Goal: Task Accomplishment & Management: Use online tool/utility

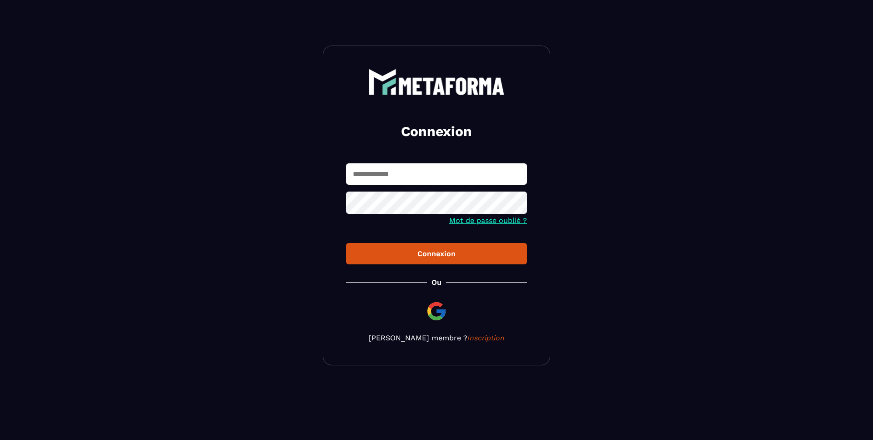
type input "**********"
click at [452, 176] on input "**********" at bounding box center [436, 173] width 181 height 21
click at [515, 201] on icon at bounding box center [516, 203] width 11 height 11
click at [652, 203] on section "**********" at bounding box center [436, 205] width 873 height 410
click at [453, 177] on input "**********" at bounding box center [436, 173] width 181 height 21
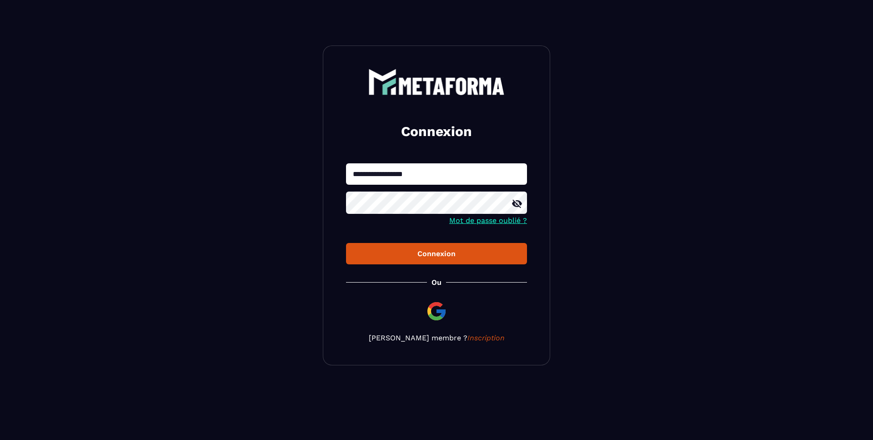
type input "**********"
click at [446, 256] on div "Connexion" at bounding box center [436, 253] width 166 height 9
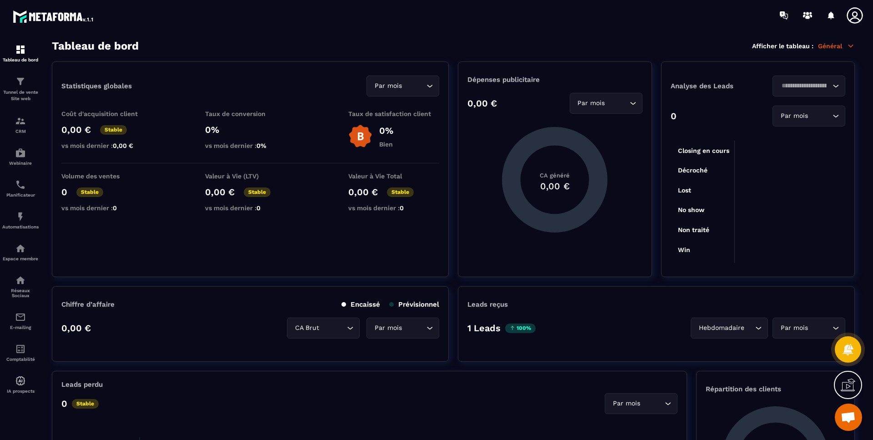
click at [4, 92] on p "Tunnel de vente Site web" at bounding box center [20, 95] width 36 height 13
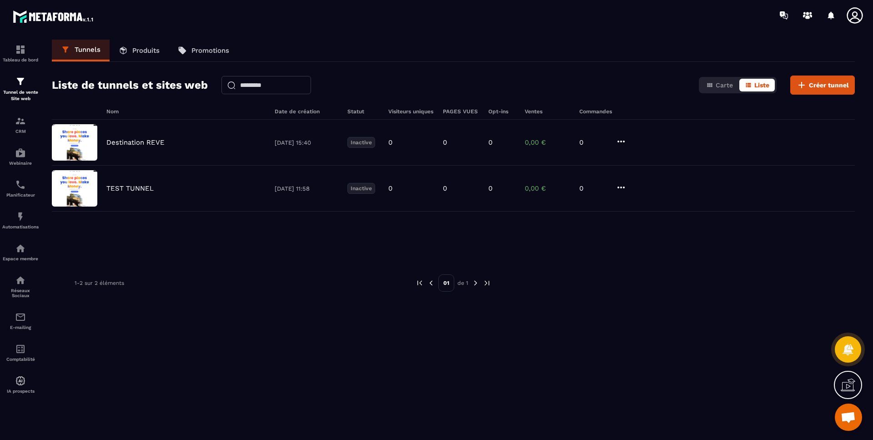
click at [621, 185] on icon at bounding box center [620, 187] width 11 height 11
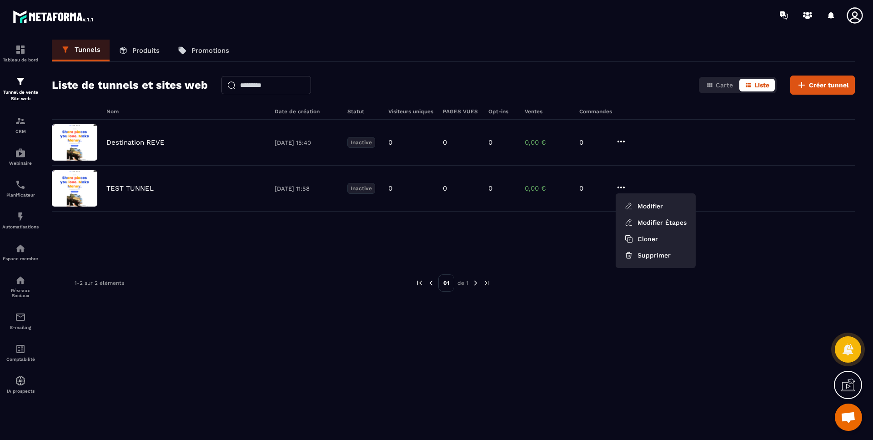
click at [647, 254] on button "Supprimer" at bounding box center [655, 255] width 73 height 16
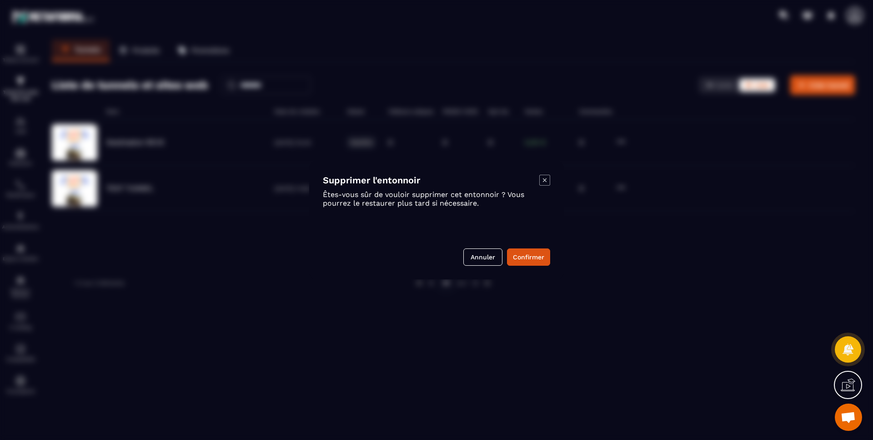
click at [536, 254] on button "Confirmer" at bounding box center [528, 256] width 43 height 17
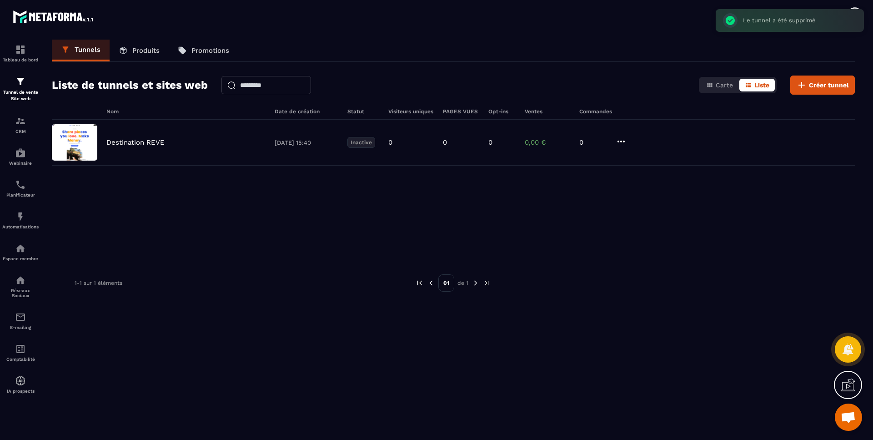
click at [621, 137] on icon at bounding box center [620, 141] width 11 height 11
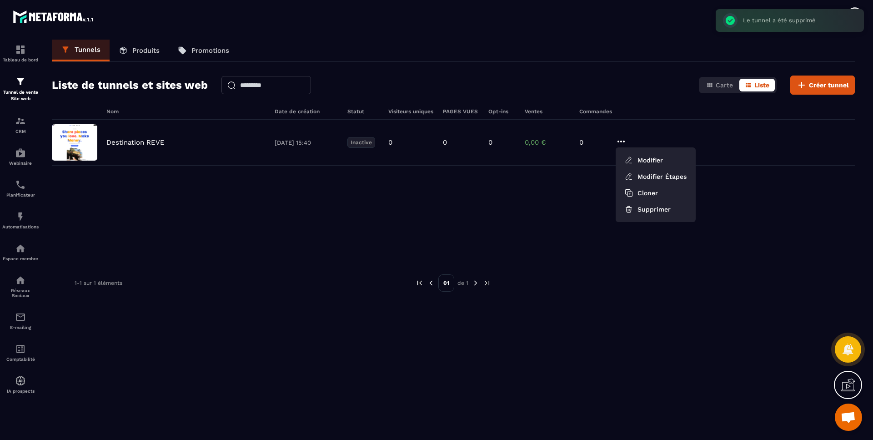
click at [656, 213] on button "Supprimer" at bounding box center [655, 209] width 73 height 16
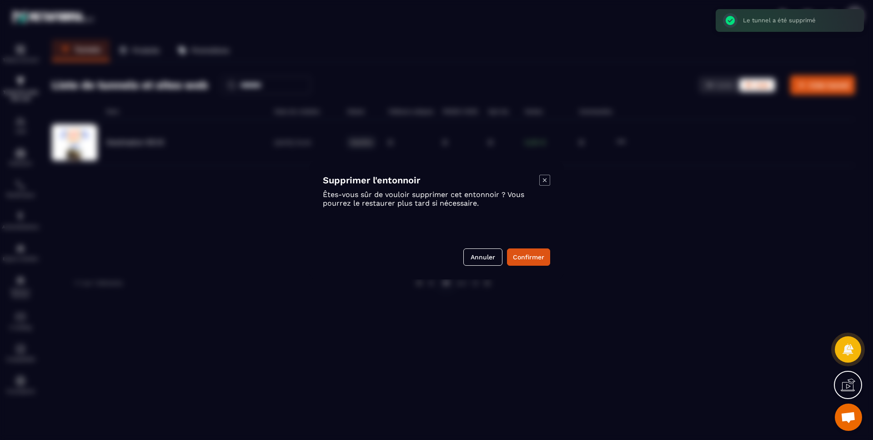
click at [537, 258] on button "Confirmer" at bounding box center [528, 256] width 43 height 17
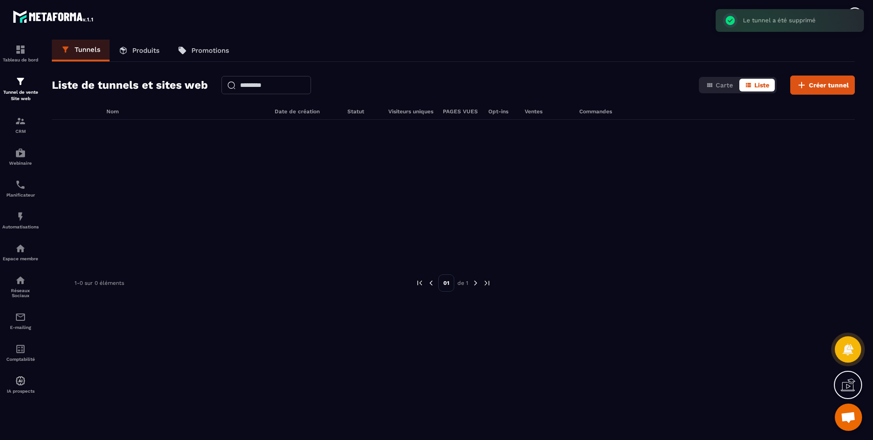
click at [818, 92] on button "Créer tunnel" at bounding box center [822, 84] width 65 height 19
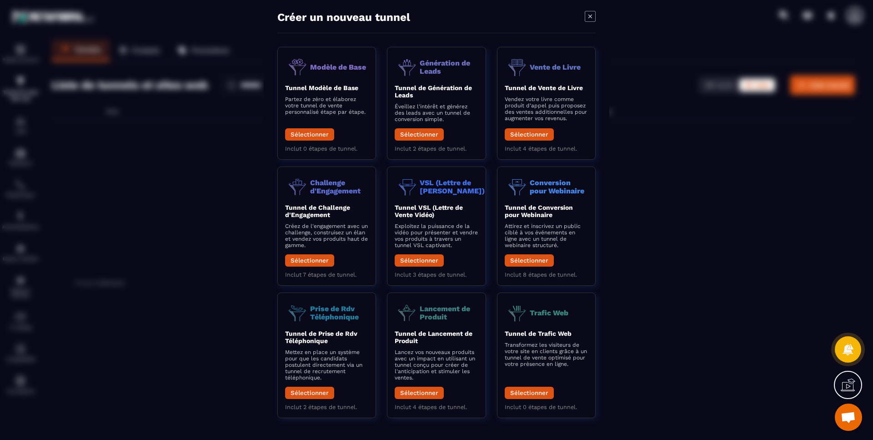
scroll to position [17, 0]
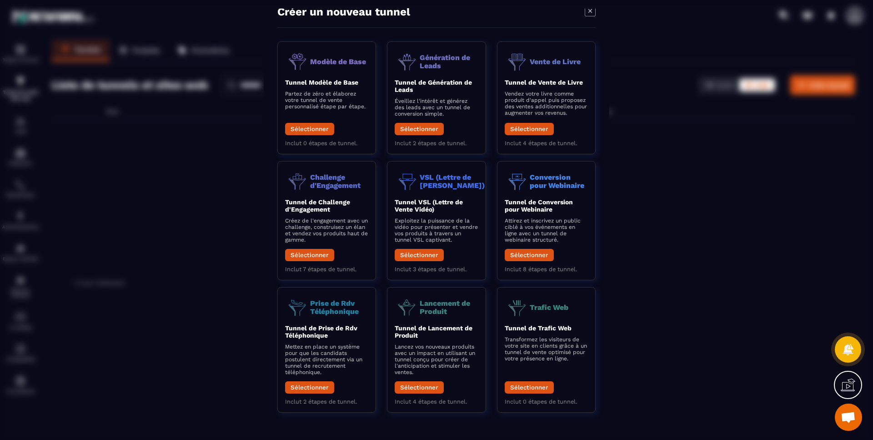
click at [334, 83] on b "Tunnel Modèle de Base" at bounding box center [321, 81] width 73 height 7
click at [320, 130] on button "Sélectionner" at bounding box center [309, 128] width 49 height 12
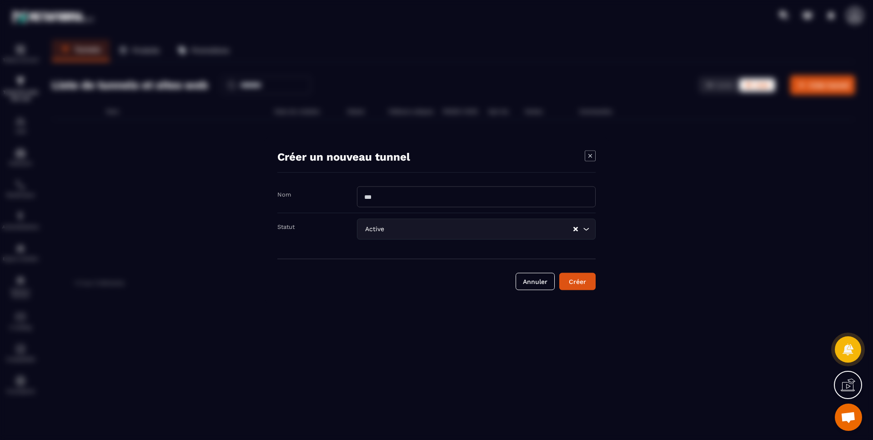
click at [537, 281] on button "Annuler" at bounding box center [534, 280] width 39 height 17
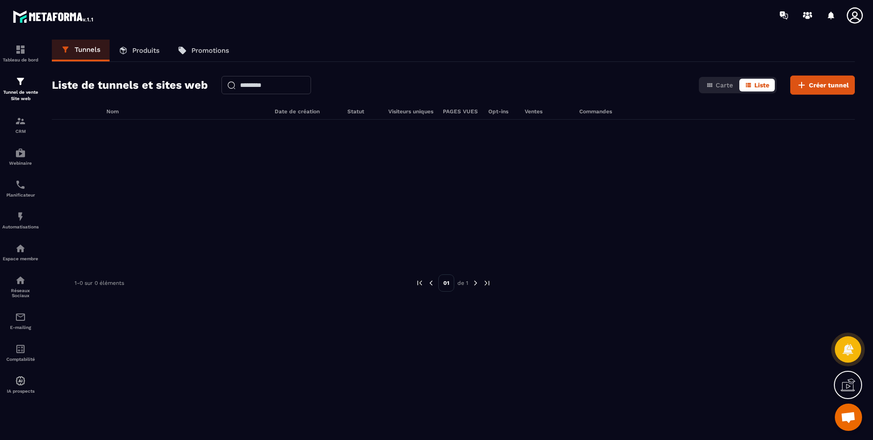
click at [825, 91] on button "Créer tunnel" at bounding box center [822, 84] width 65 height 19
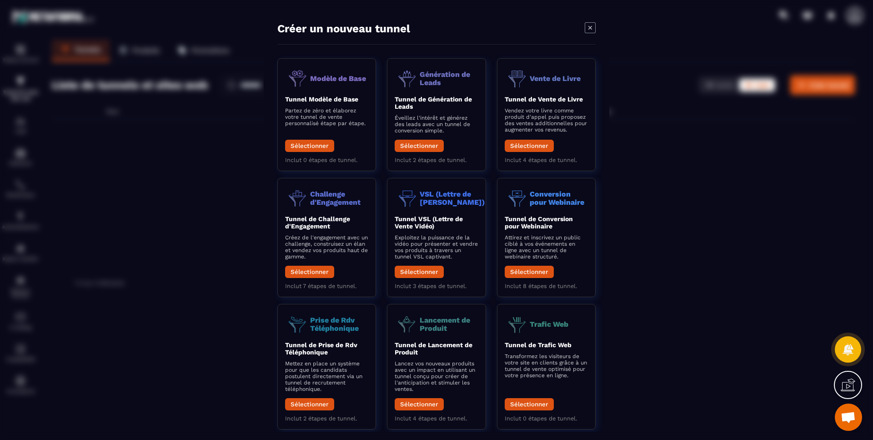
click at [302, 145] on button "Sélectionner" at bounding box center [309, 145] width 49 height 12
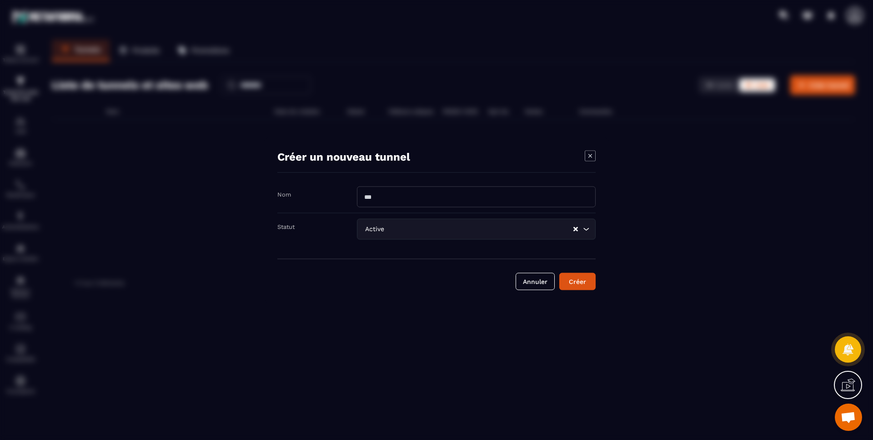
click at [410, 195] on input "Modal window" at bounding box center [476, 196] width 239 height 21
type input "*"
type input "**********"
click at [378, 228] on div "Active" at bounding box center [467, 229] width 211 height 10
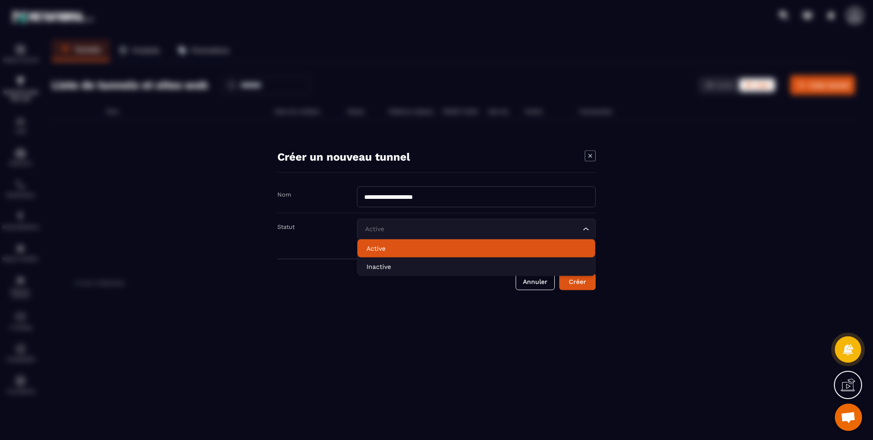
click at [374, 249] on p "Active" at bounding box center [476, 247] width 220 height 9
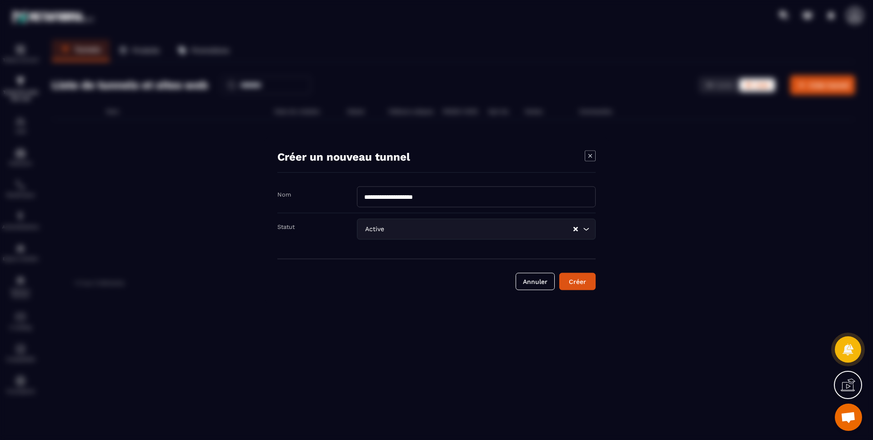
click at [572, 283] on div "Créer" at bounding box center [577, 280] width 25 height 9
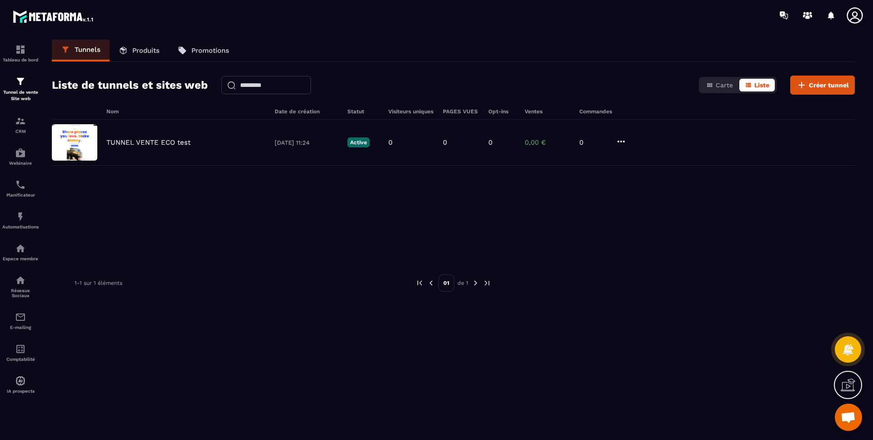
click at [146, 136] on div "TUNNEL VENTE ECO test [DATE] 11:24 Active 0 0 0 0,00 € 0" at bounding box center [453, 143] width 803 height 46
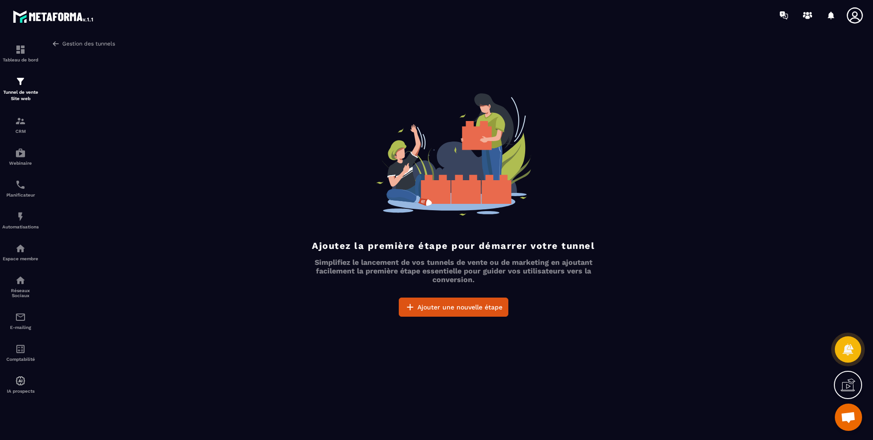
click at [71, 45] on link "Gestion des tunnels" at bounding box center [83, 44] width 63 height 8
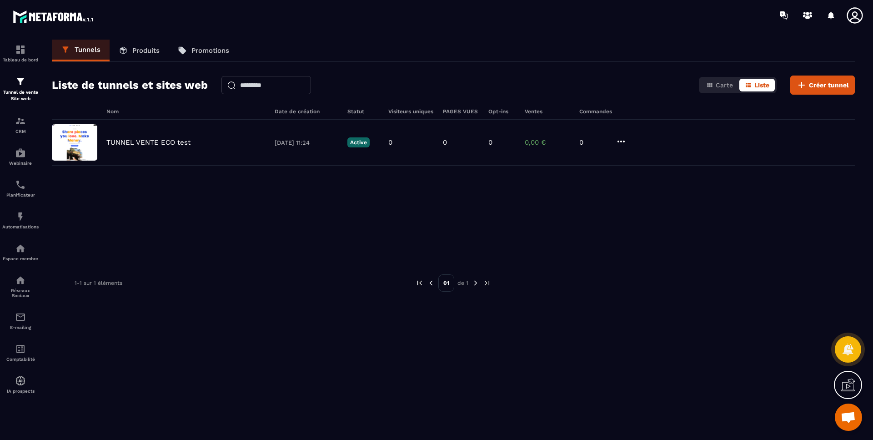
click at [622, 137] on icon at bounding box center [620, 141] width 11 height 11
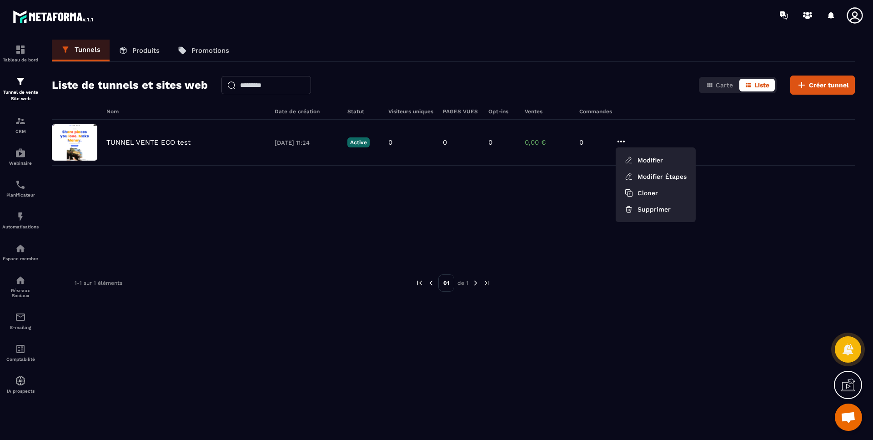
click at [644, 163] on button "Modifier" at bounding box center [655, 160] width 73 height 16
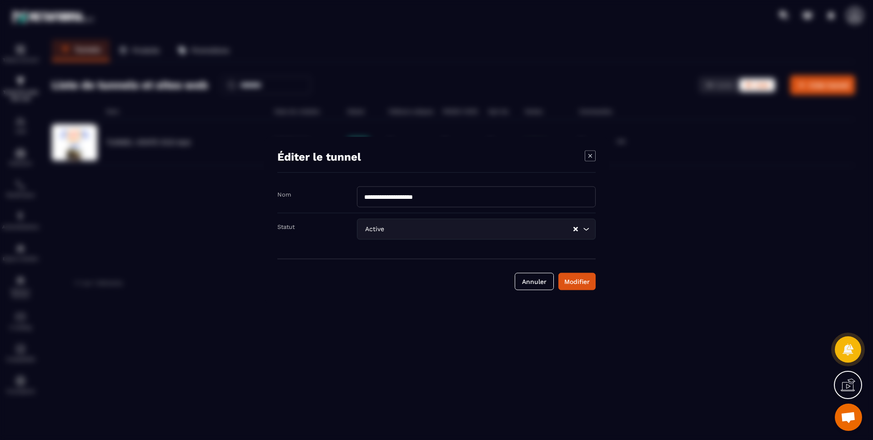
click at [532, 283] on button "Annuler" at bounding box center [534, 280] width 39 height 17
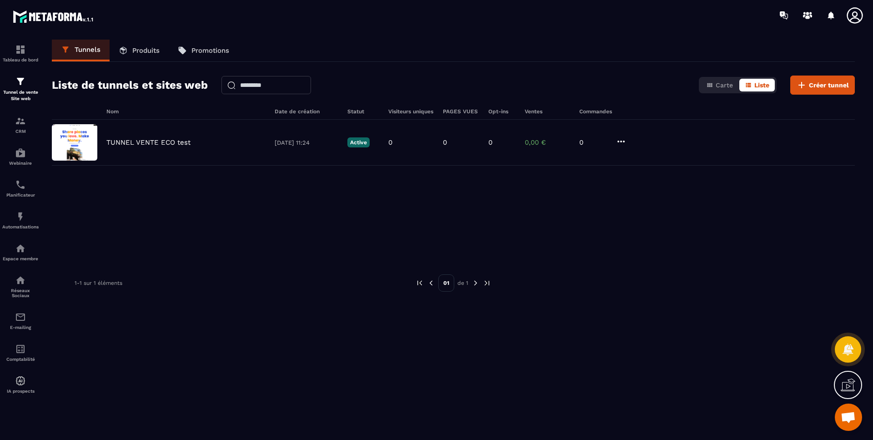
click at [617, 141] on icon at bounding box center [620, 141] width 7 height 2
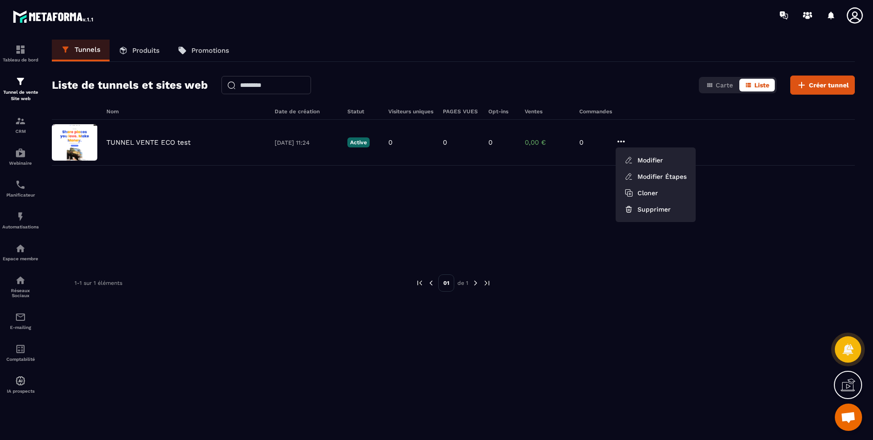
click at [638, 184] on link "Modifier Étapes" at bounding box center [655, 176] width 73 height 16
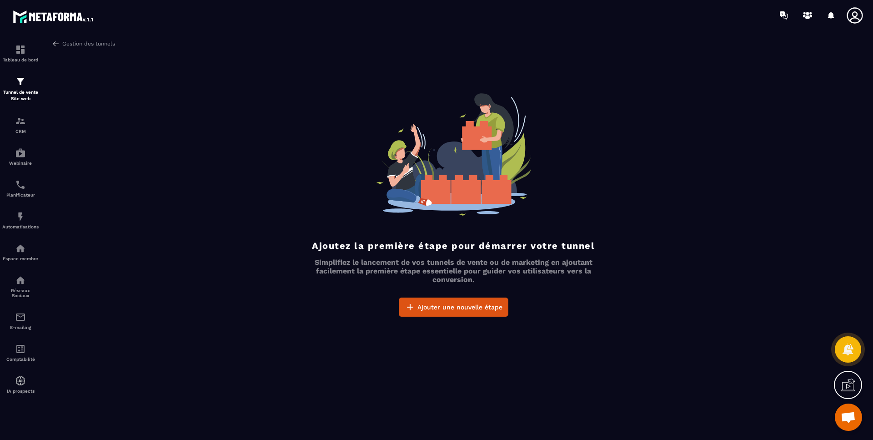
click at [464, 307] on span "Ajouter une nouvelle étape" at bounding box center [459, 306] width 85 height 9
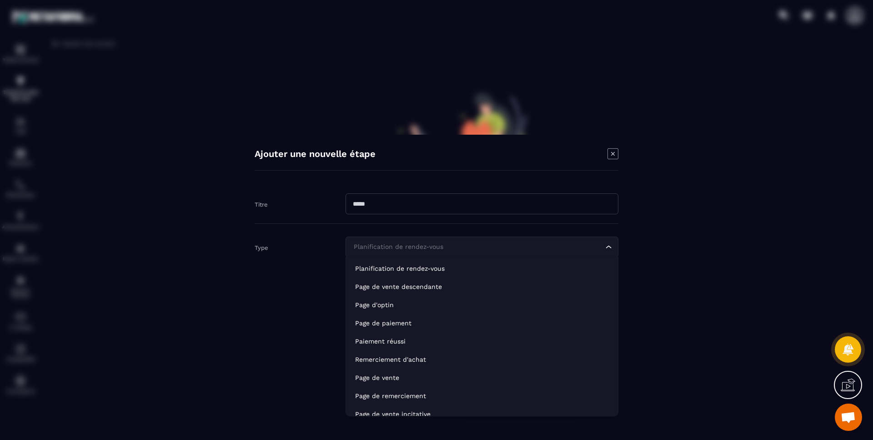
click at [388, 251] on div "Planification de rendez-vous" at bounding box center [477, 247] width 254 height 10
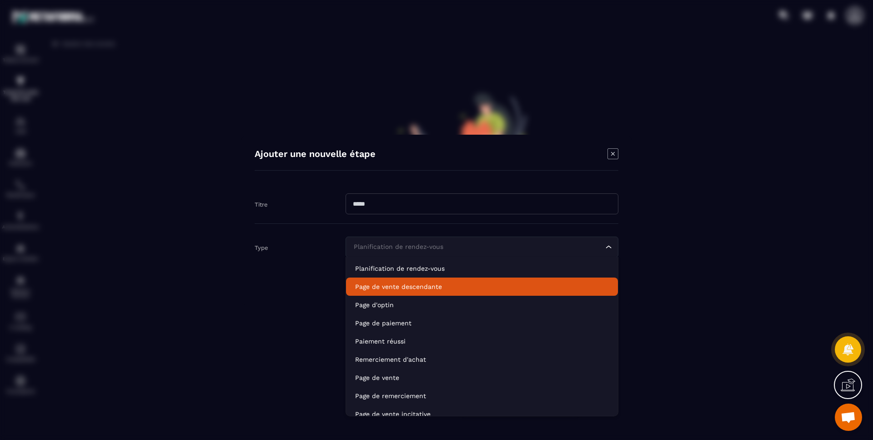
click at [436, 290] on p "Page de vente descendante" at bounding box center [482, 286] width 254 height 9
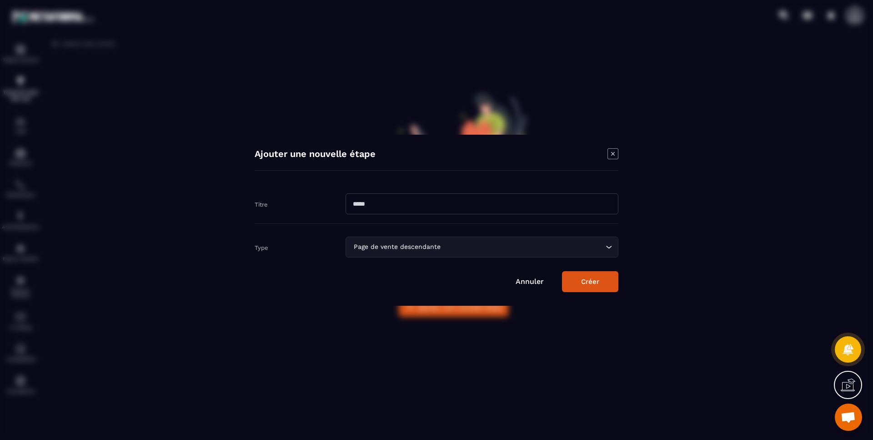
click at [378, 208] on input "Modal window" at bounding box center [481, 203] width 273 height 21
type input "********"
click at [589, 282] on button "Créer" at bounding box center [590, 281] width 56 height 21
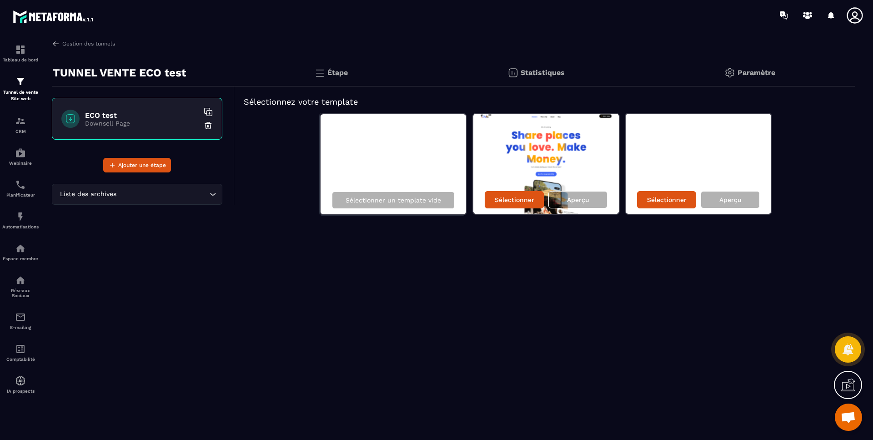
click at [579, 200] on p "Aperçu" at bounding box center [578, 199] width 22 height 7
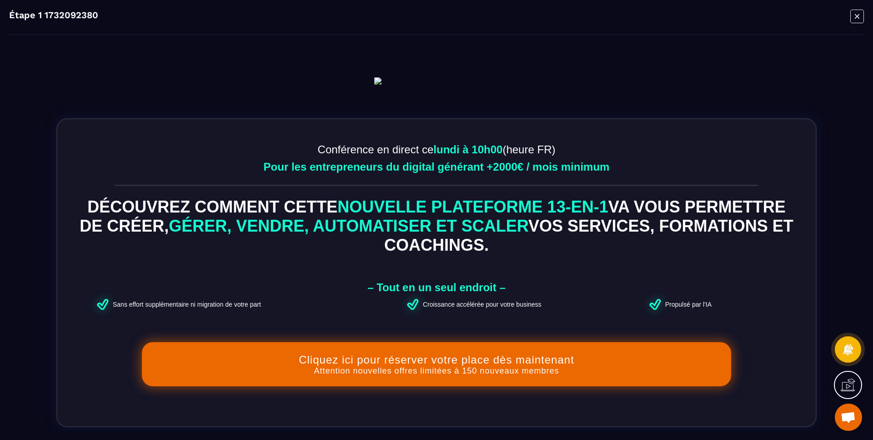
click at [852, 15] on icon "Modal window" at bounding box center [857, 16] width 14 height 14
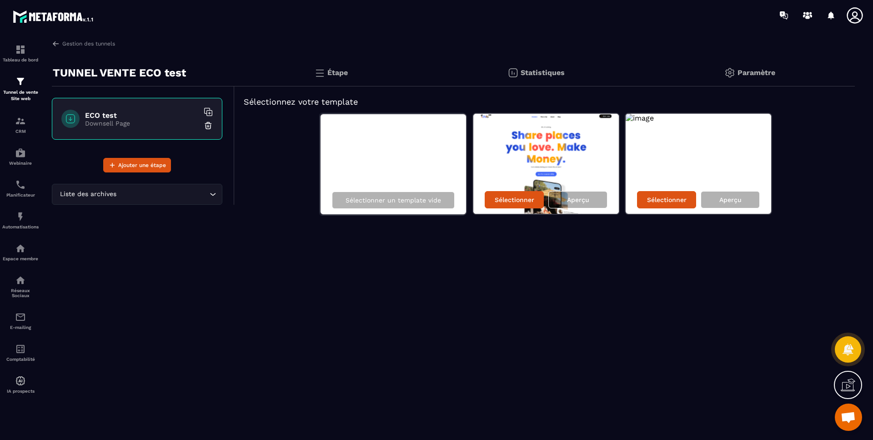
click at [726, 199] on p "Aperçu" at bounding box center [730, 199] width 22 height 7
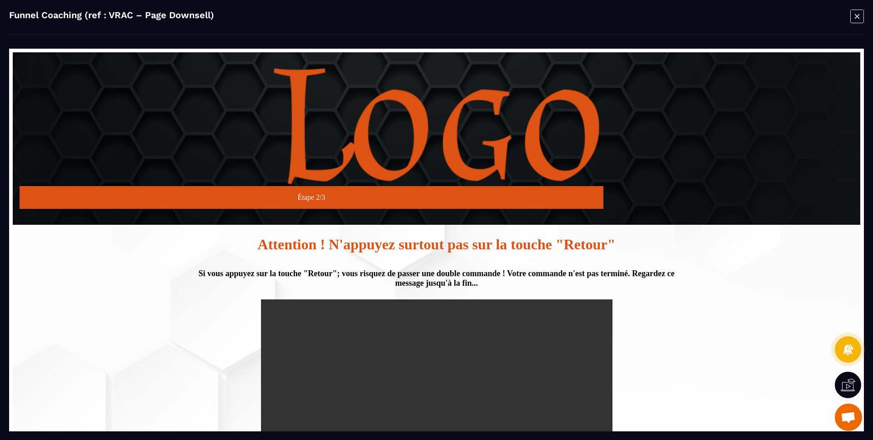
click at [857, 15] on icon "Modal window" at bounding box center [857, 16] width 14 height 14
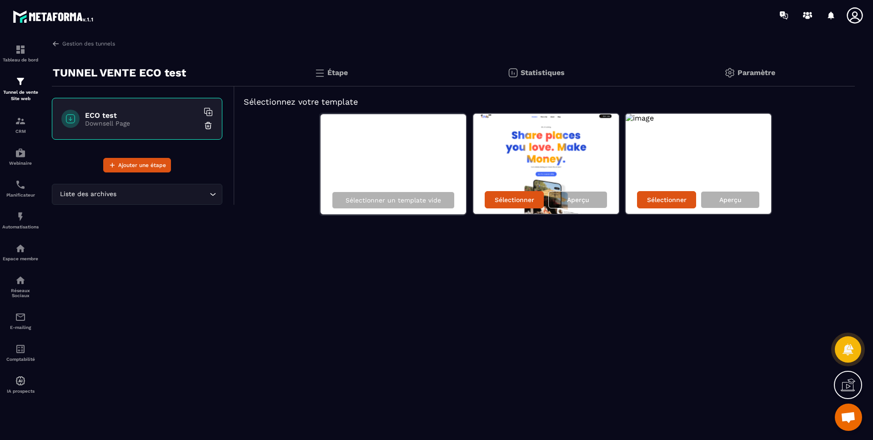
click at [749, 70] on p "Paramètre" at bounding box center [756, 72] width 38 height 9
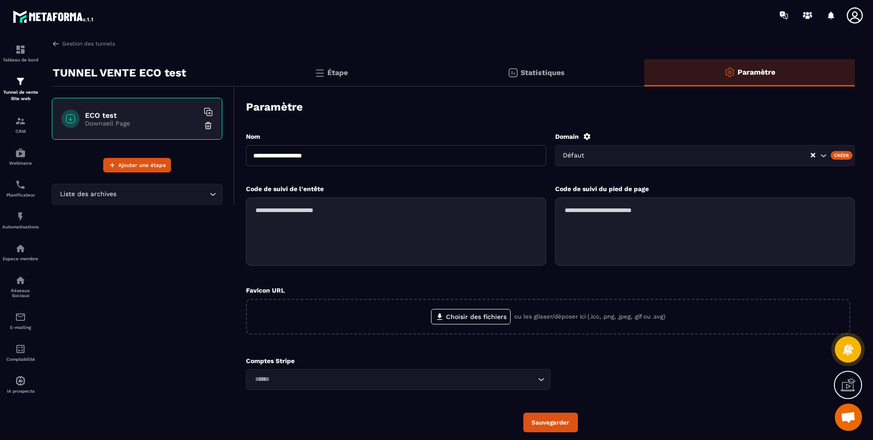
click at [546, 73] on p "Statistiques" at bounding box center [542, 72] width 44 height 9
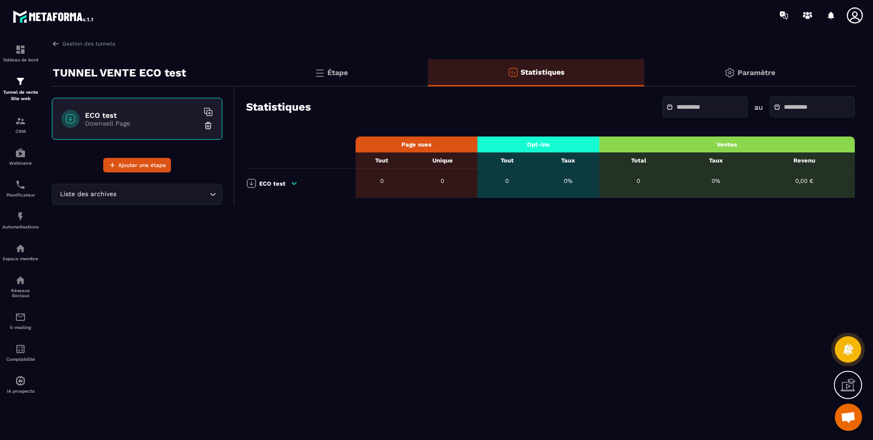
click at [342, 67] on div "Étape" at bounding box center [331, 72] width 193 height 27
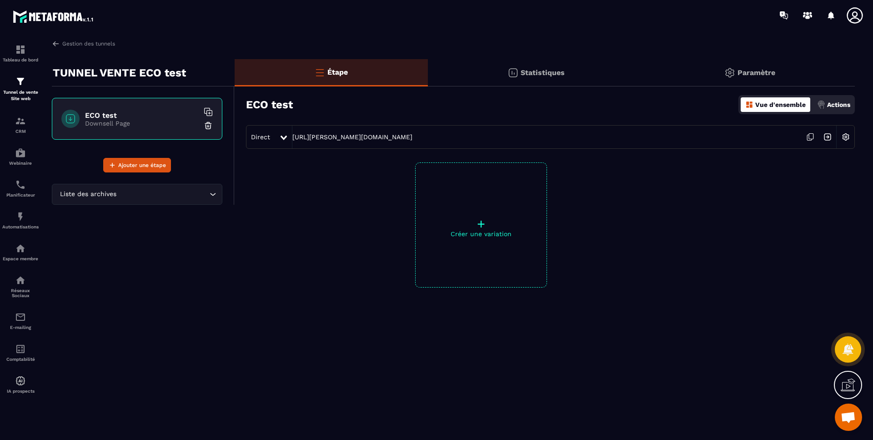
click at [782, 75] on div "Paramètre" at bounding box center [749, 72] width 210 height 27
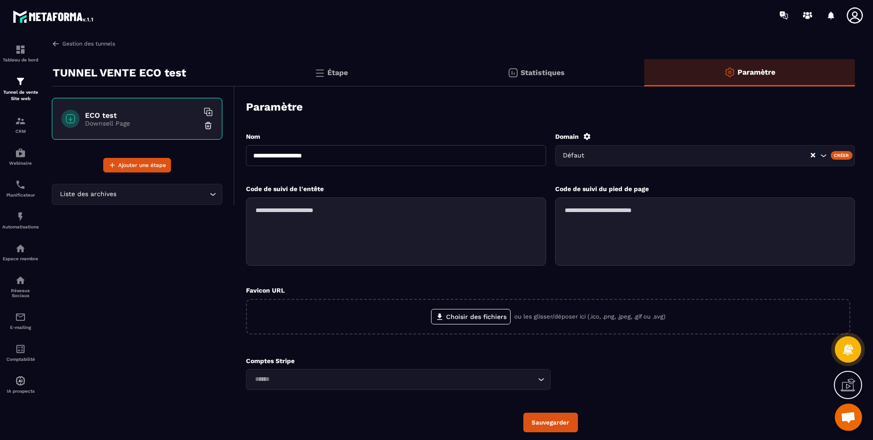
click at [81, 43] on link "Gestion des tunnels" at bounding box center [83, 44] width 63 height 8
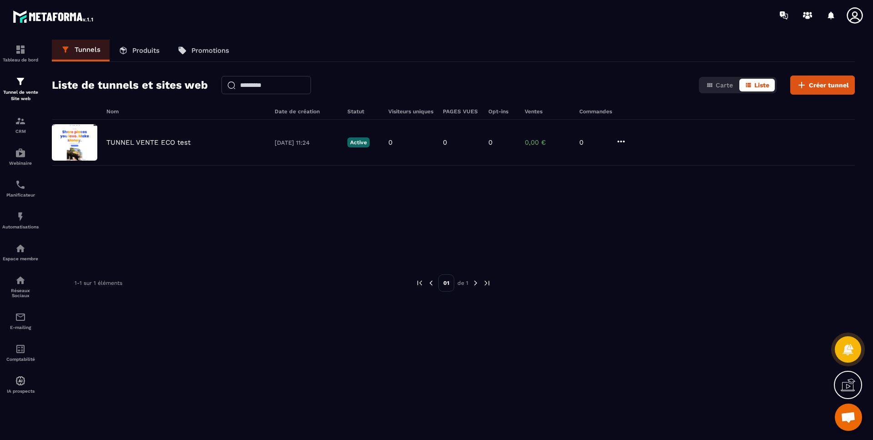
click at [620, 141] on icon at bounding box center [620, 141] width 11 height 11
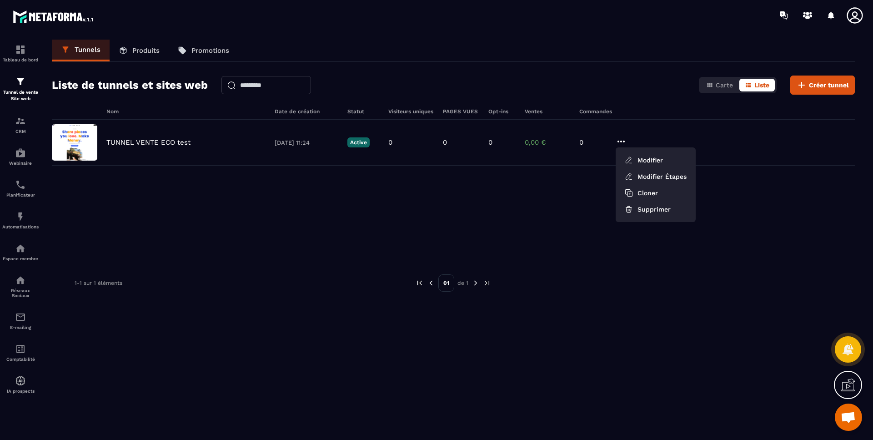
click at [646, 156] on button "Modifier" at bounding box center [655, 160] width 73 height 16
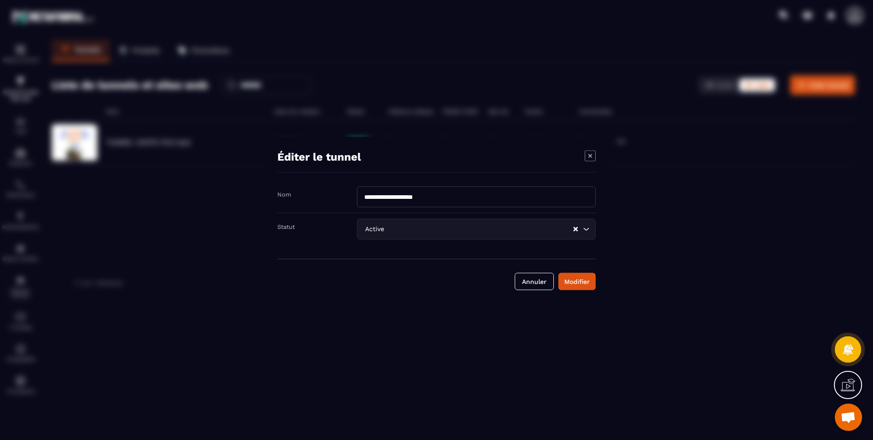
click at [539, 286] on button "Annuler" at bounding box center [534, 280] width 39 height 17
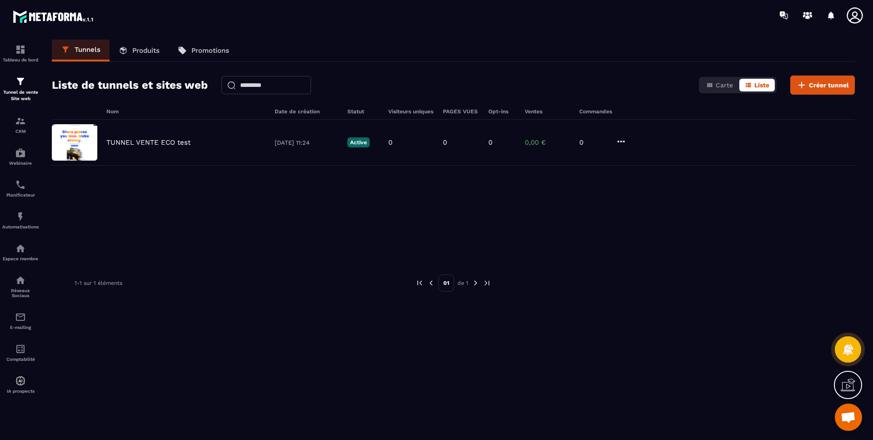
click at [117, 141] on p "TUNNEL VENTE ECO test" at bounding box center [148, 142] width 84 height 8
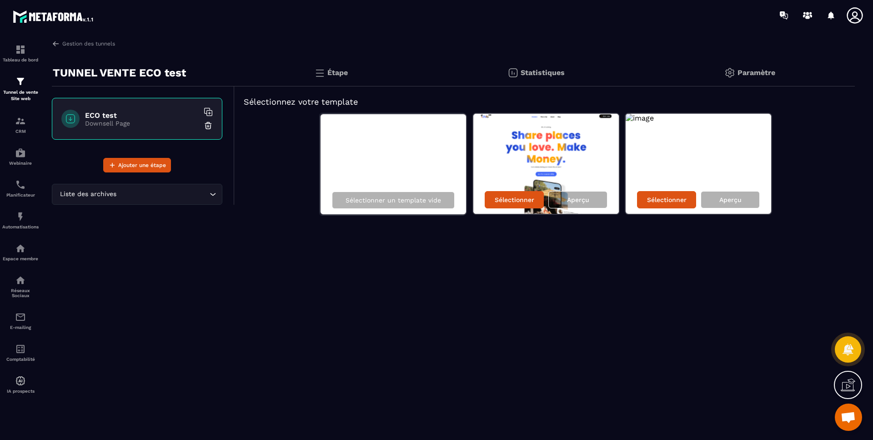
click at [425, 191] on div "Sélectionner un template vide" at bounding box center [392, 200] width 145 height 28
click at [425, 193] on div "Sélectionner un template vide" at bounding box center [393, 199] width 123 height 17
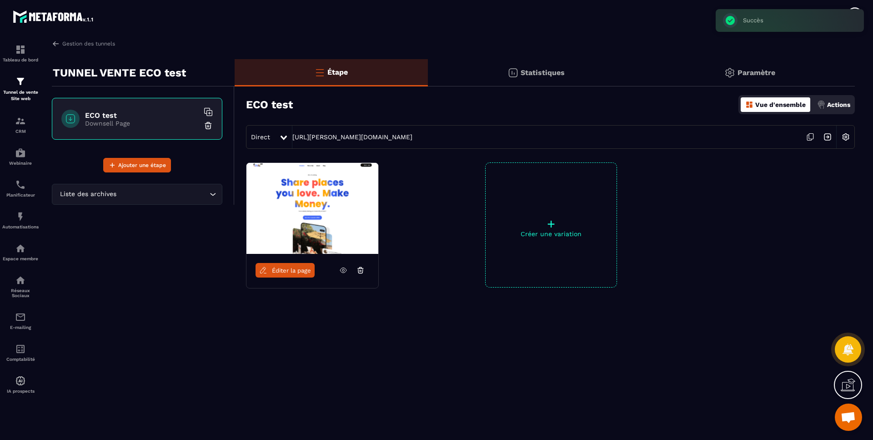
click at [289, 275] on link "Éditer la page" at bounding box center [284, 270] width 59 height 15
